Goal: Task Accomplishment & Management: Complete application form

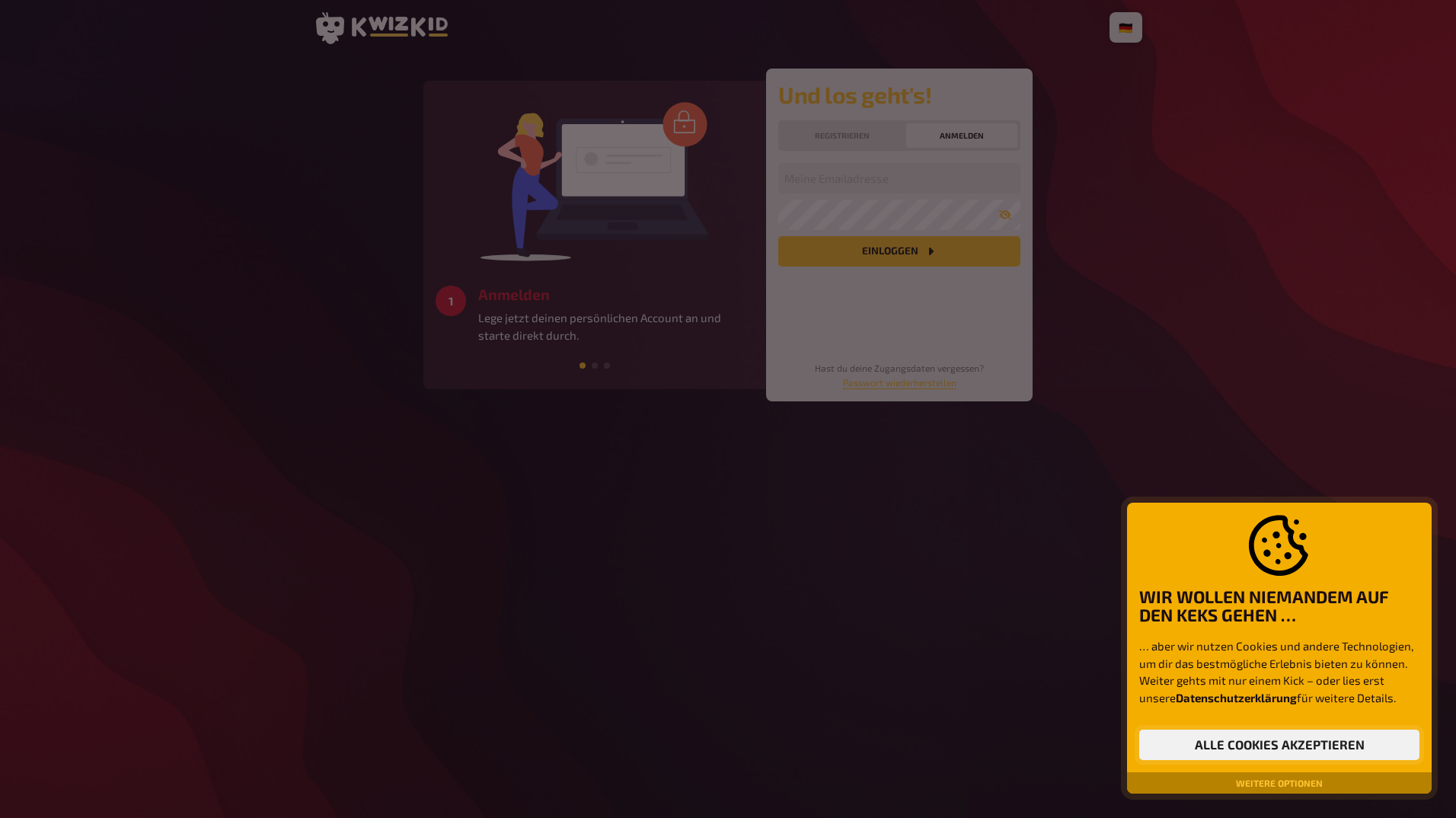
click at [1281, 746] on button "Alle Cookies akzeptieren" at bounding box center [1279, 744] width 280 height 31
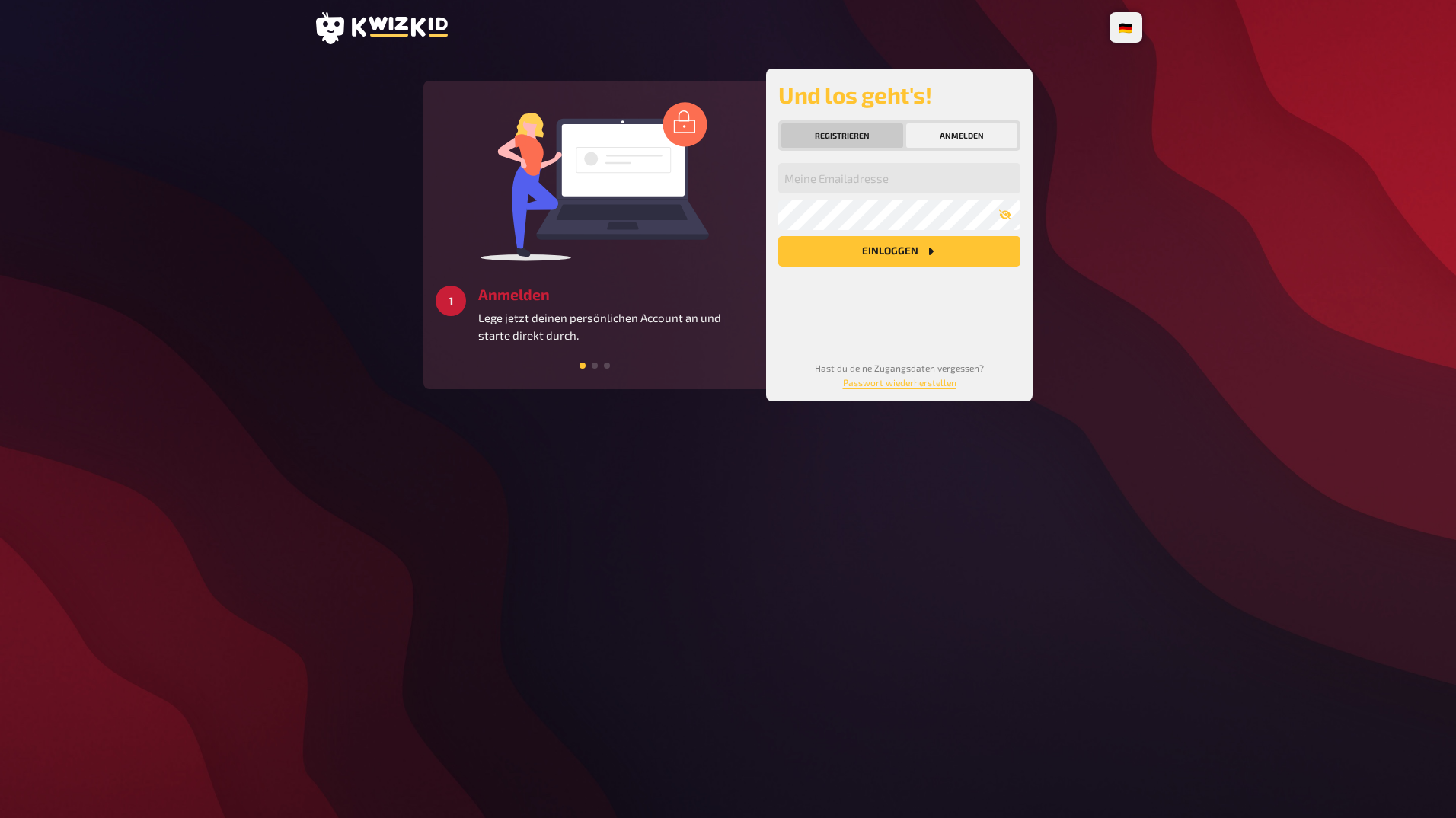
click at [841, 134] on button "Registrieren" at bounding box center [842, 135] width 122 height 24
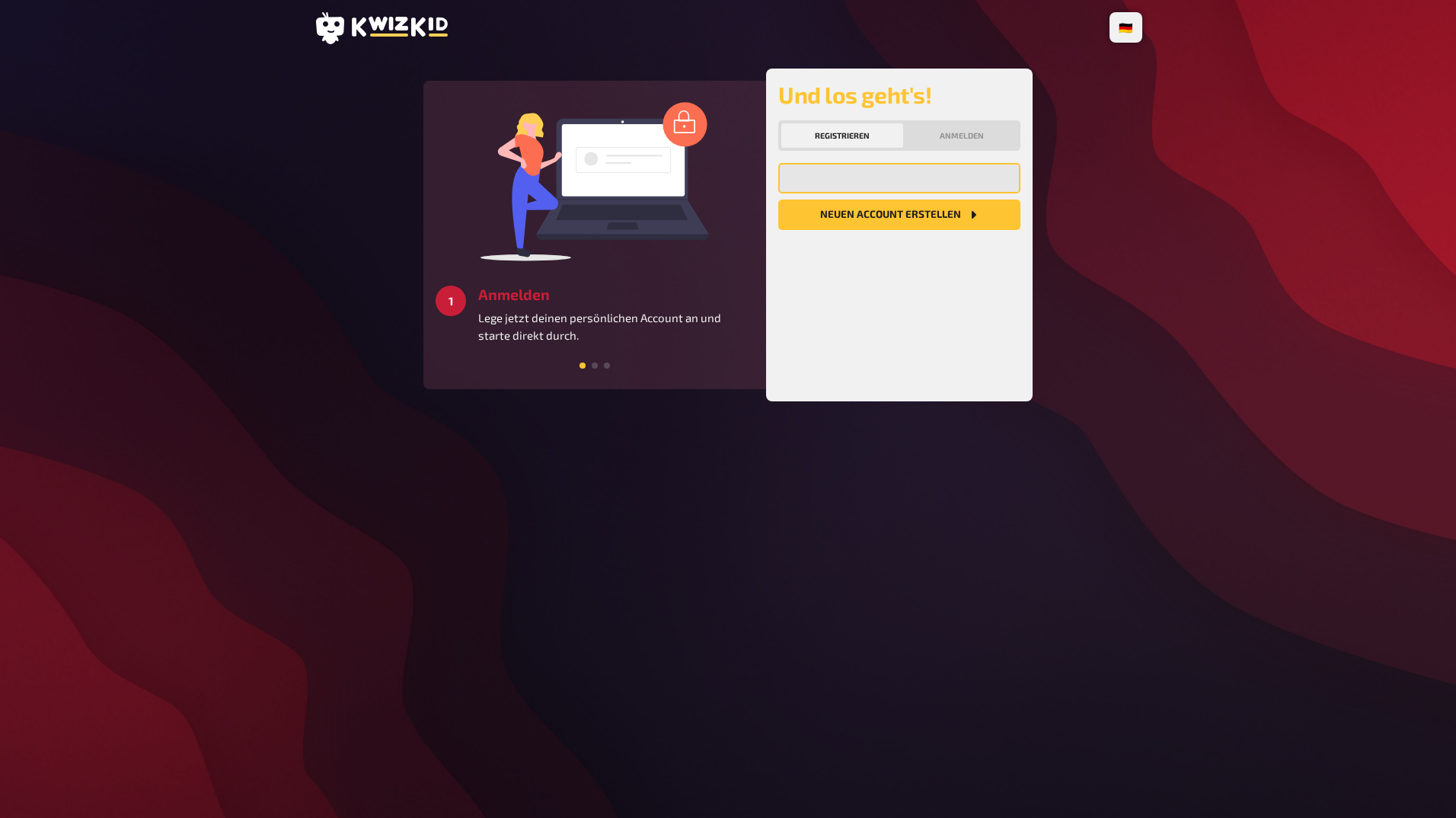
click at [861, 182] on input "email" at bounding box center [899, 178] width 242 height 31
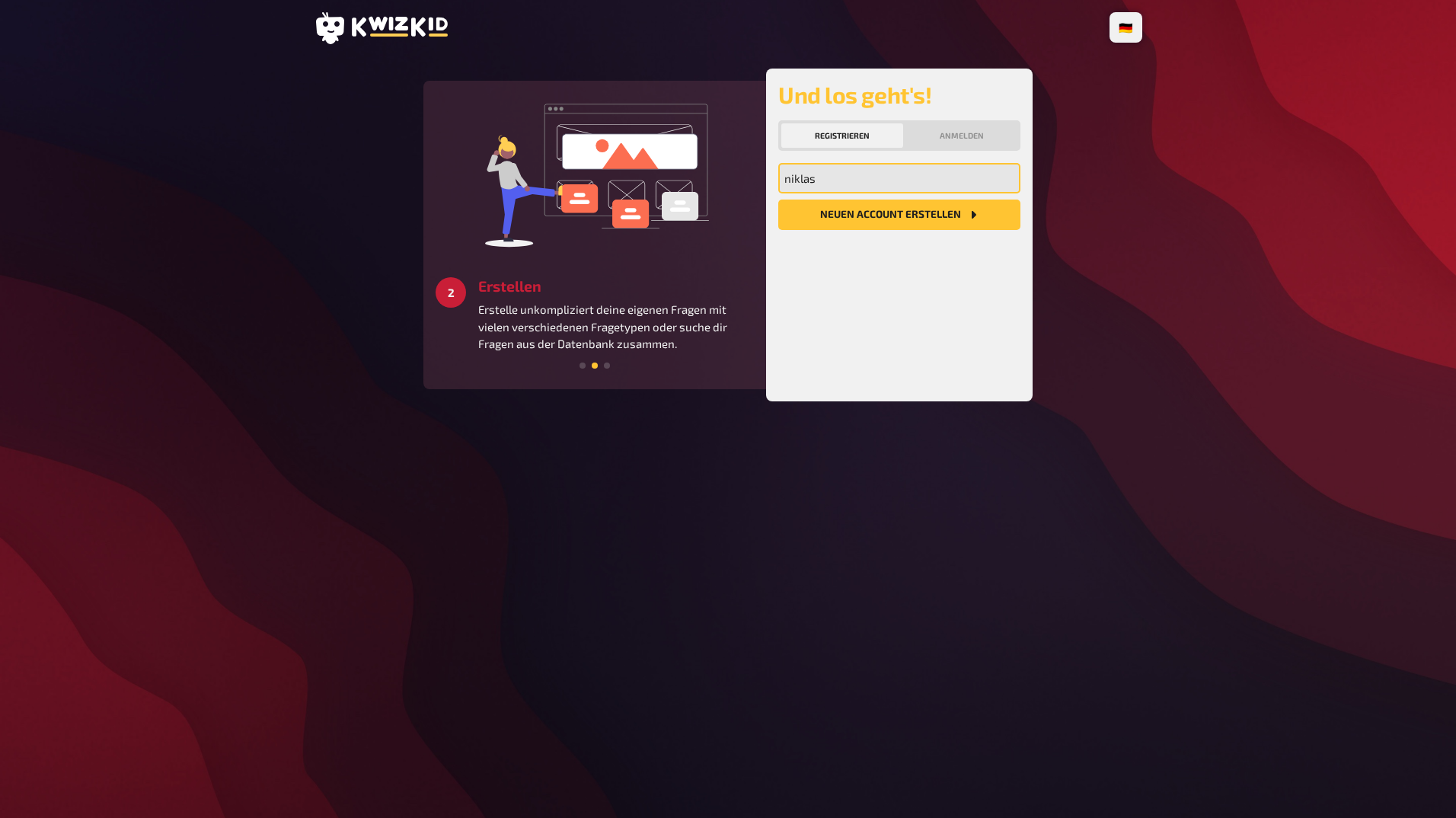
type input "niklaskrammer9@gmail.com"
drag, startPoint x: 938, startPoint y: 178, endPoint x: 754, endPoint y: 191, distance: 184.5
click at [754, 191] on div "3 Starten Schaffe ein besonderes Quizerlebnis für alle Teilnehmer:innen und ver…" at bounding box center [728, 234] width 609 height 333
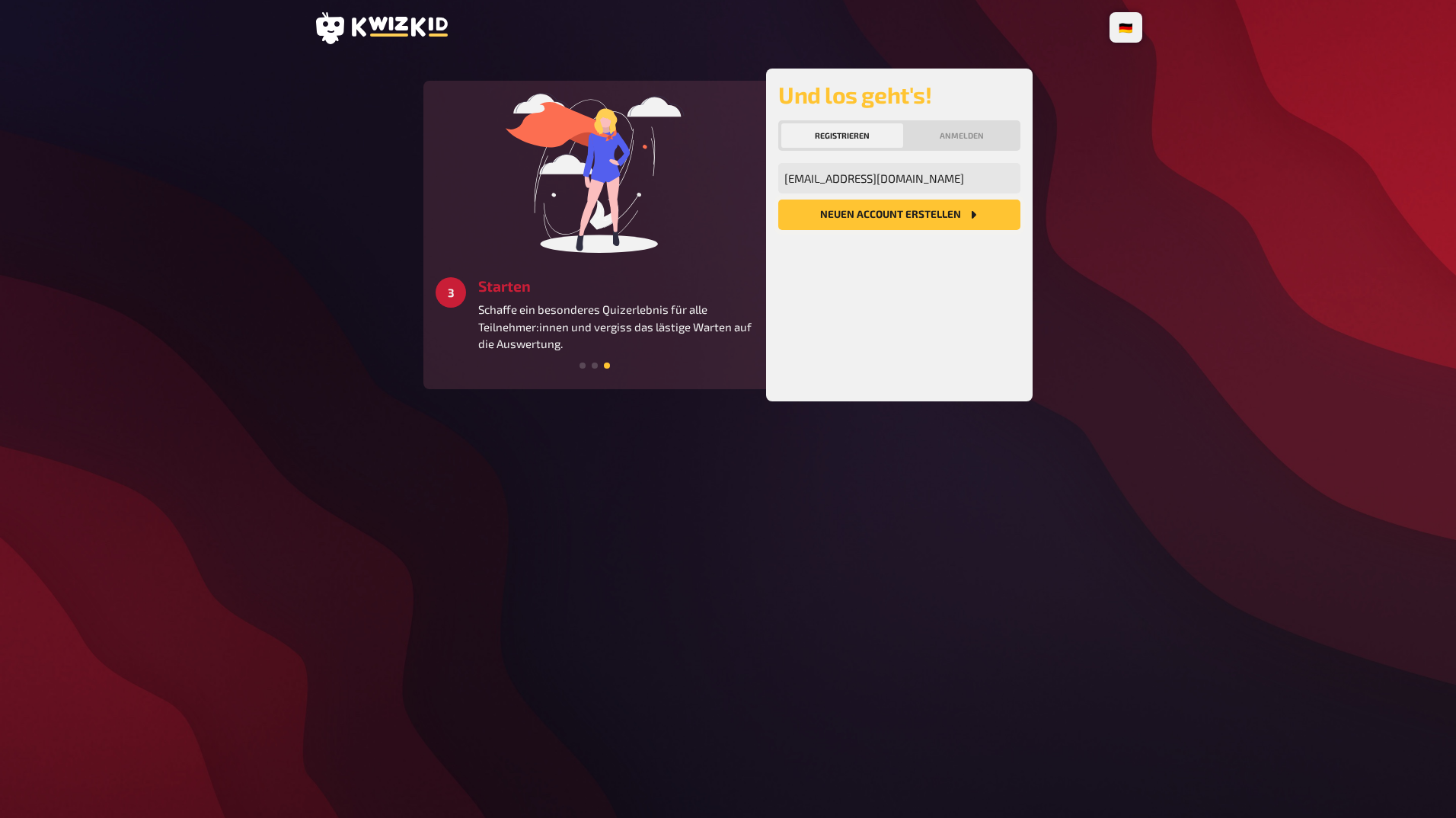
click at [783, 207] on button "Neuen Account Erstellen" at bounding box center [899, 215] width 242 height 31
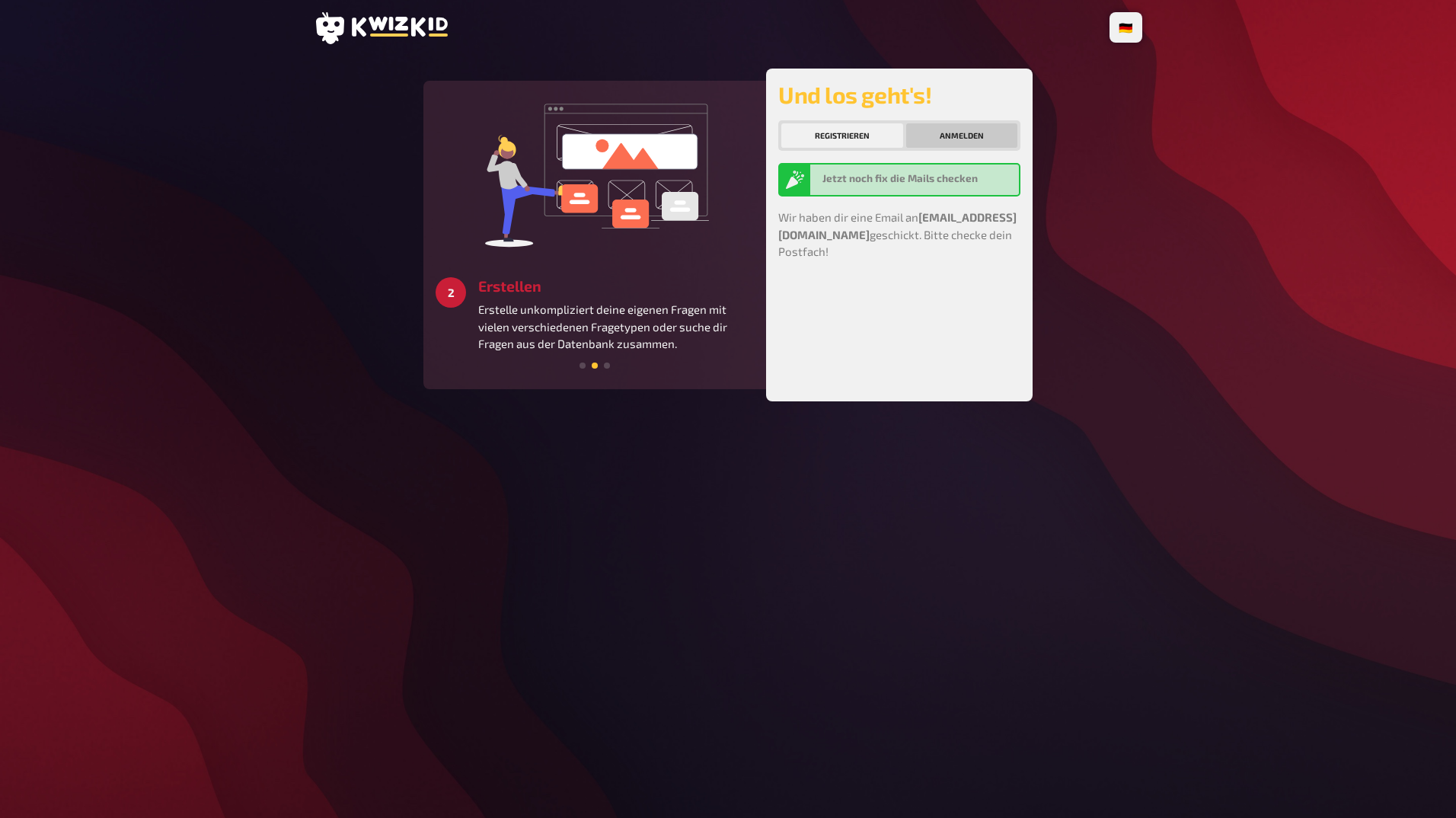
click at [975, 131] on button "Anmelden" at bounding box center [961, 135] width 111 height 24
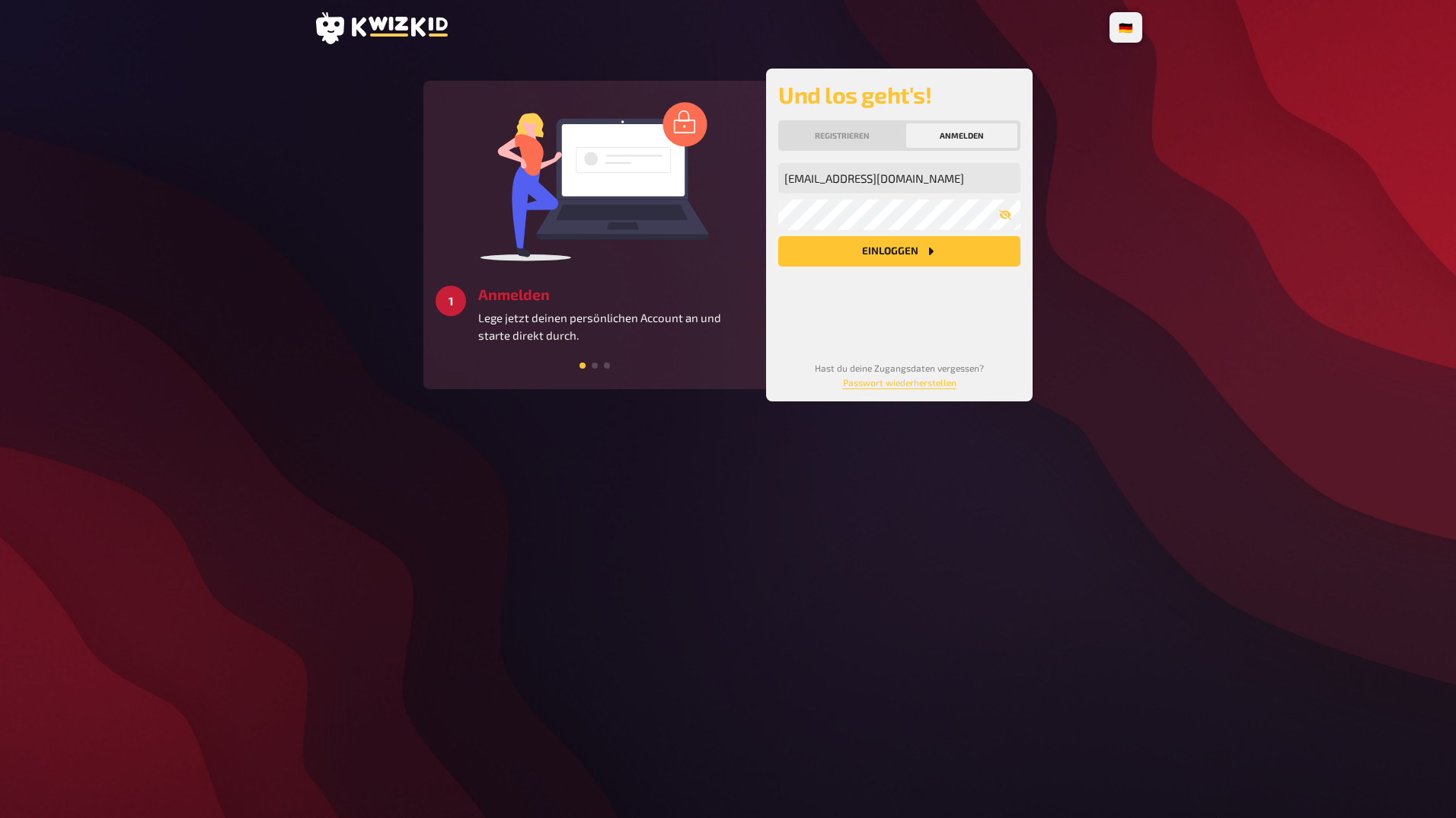
click at [908, 249] on button "Einloggen" at bounding box center [899, 251] width 242 height 31
